Goal: Task Accomplishment & Management: Manage account settings

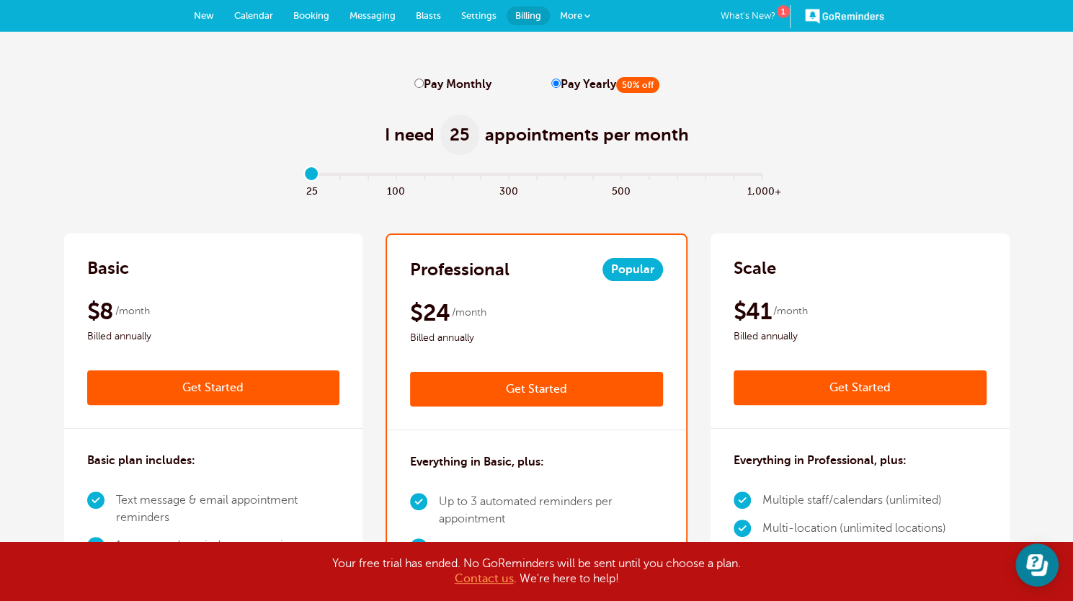
click at [370, 15] on span "Messaging" at bounding box center [373, 15] width 46 height 11
